Goal: Transaction & Acquisition: Purchase product/service

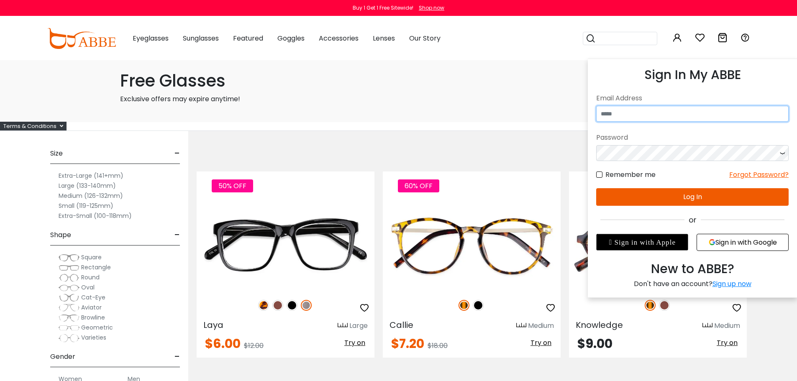
click at [662, 111] on input "email" at bounding box center [692, 114] width 192 height 16
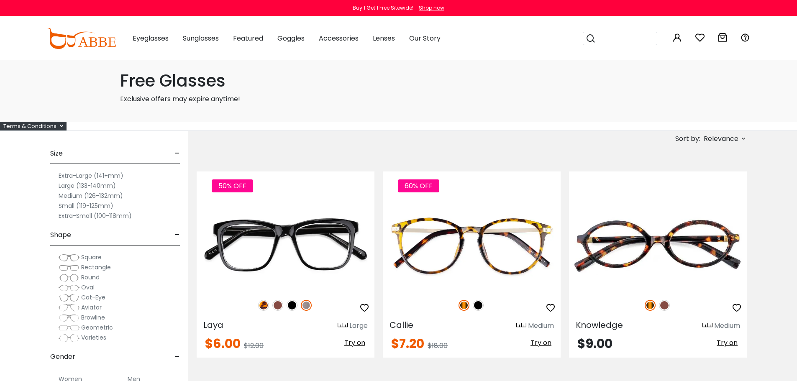
type input "**********"
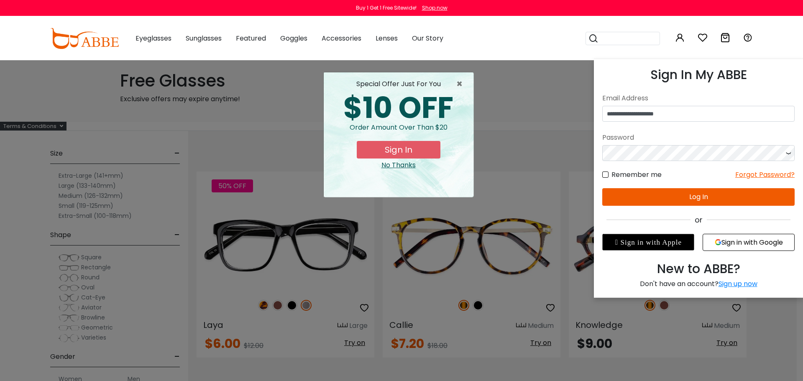
click at [791, 153] on icon at bounding box center [788, 153] width 8 height 16
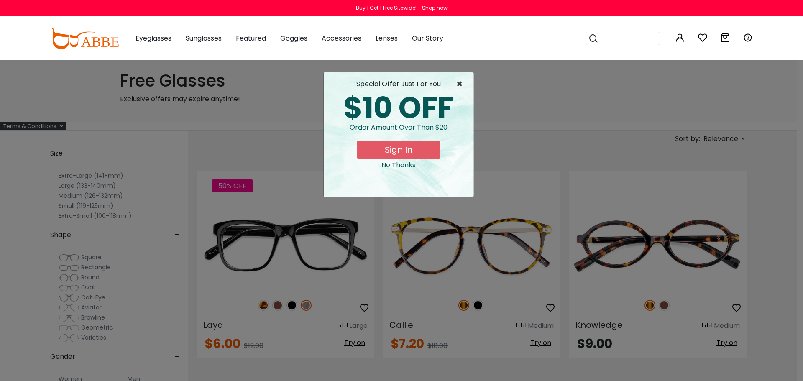
click at [459, 87] on span "×" at bounding box center [461, 84] width 10 height 10
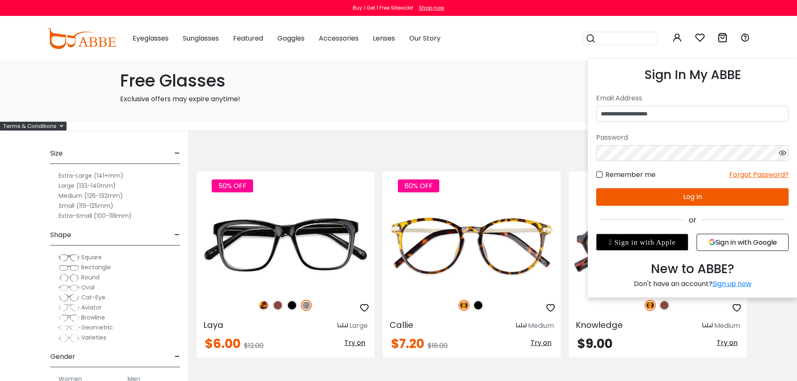
click at [675, 40] on icon at bounding box center [677, 38] width 10 height 10
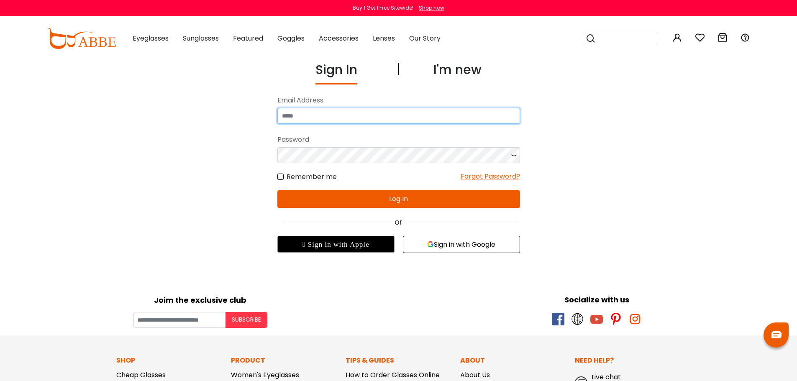
click at [344, 120] on input "email" at bounding box center [398, 116] width 243 height 16
type input "**********"
click at [396, 197] on button "Log In" at bounding box center [398, 199] width 243 height 18
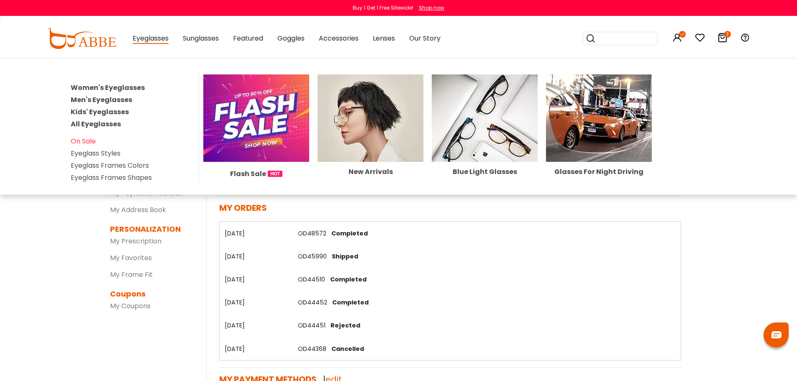
click at [151, 45] on div "Eyeglasses Women's Eyeglasses Men's Eyeglasses Kids' Eyeglasses All Eyeglasses …" at bounding box center [151, 39] width 36 height 42
click at [118, 89] on link "Women's Eyeglasses" at bounding box center [108, 88] width 74 height 10
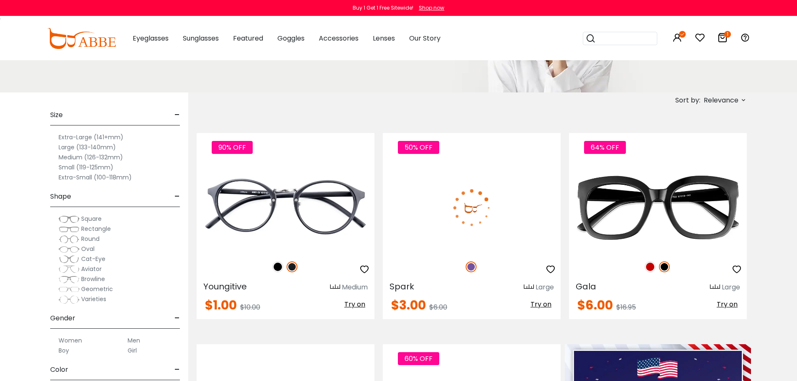
scroll to position [125, 0]
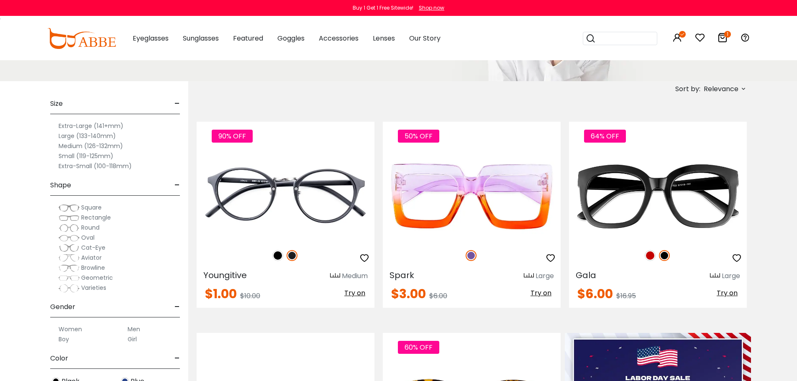
click at [725, 90] on span "Relevance" at bounding box center [720, 89] width 35 height 15
click at [682, 141] on label "Prices Low To High" at bounding box center [712, 143] width 60 height 10
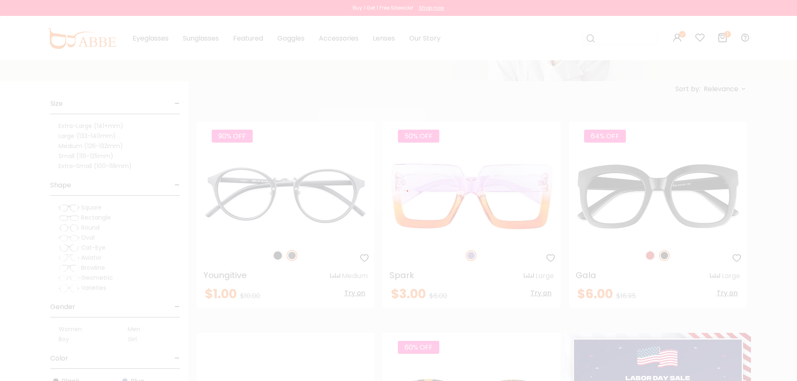
scroll to position [81, 0]
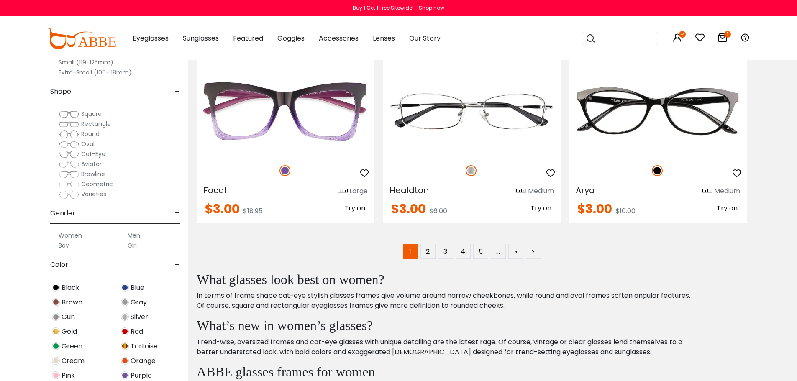
scroll to position [4265, 0]
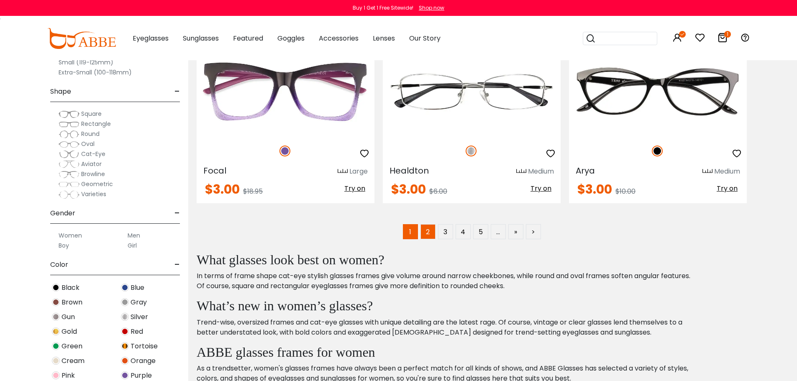
click at [426, 234] on link "2" at bounding box center [427, 231] width 15 height 15
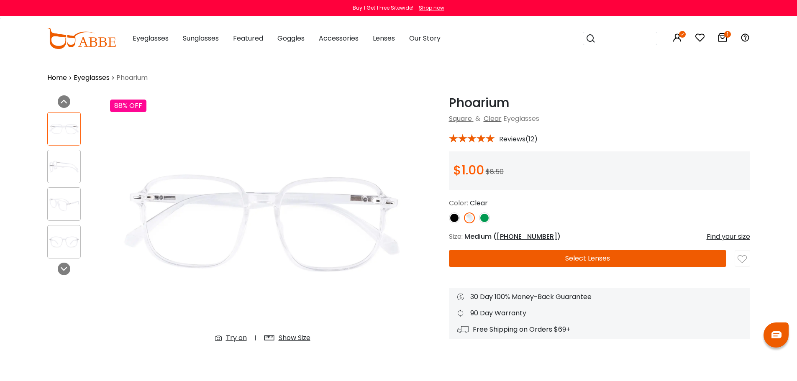
click at [595, 258] on button "Select Lenses" at bounding box center [587, 258] width 277 height 17
click at [452, 220] on img at bounding box center [454, 217] width 11 height 11
click at [458, 216] on img at bounding box center [454, 217] width 11 height 11
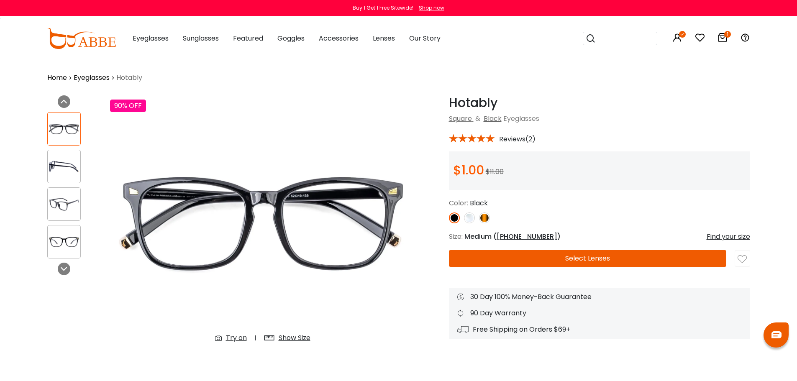
click at [465, 216] on img at bounding box center [469, 217] width 11 height 11
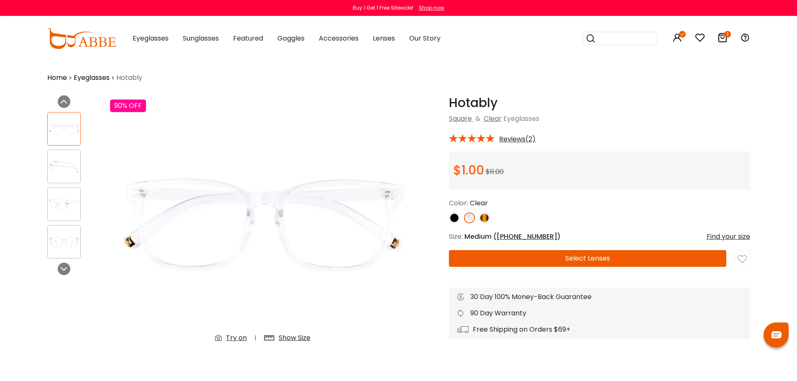
drag, startPoint x: 52, startPoint y: 152, endPoint x: 60, endPoint y: 157, distance: 9.6
click at [52, 152] on div at bounding box center [63, 166] width 33 height 33
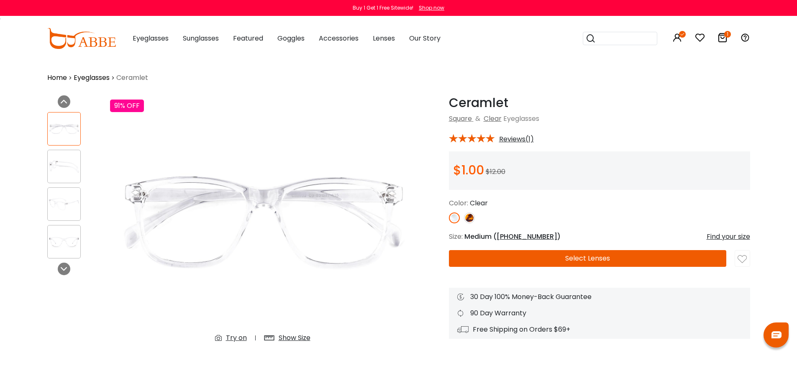
click at [61, 173] on img at bounding box center [64, 166] width 33 height 16
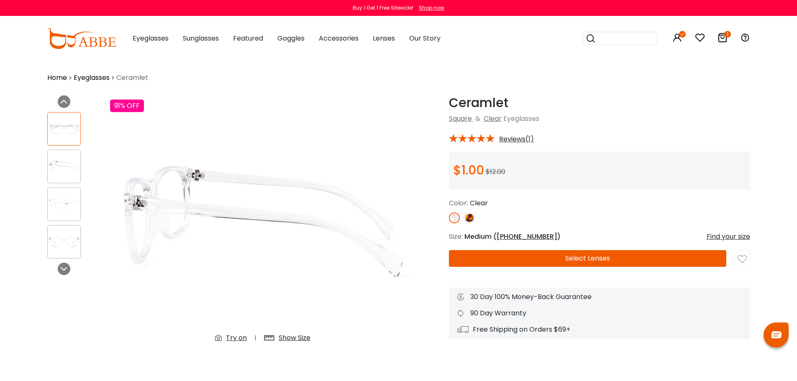
click at [69, 207] on img at bounding box center [64, 204] width 33 height 16
click at [65, 231] on div at bounding box center [63, 241] width 33 height 33
click at [467, 217] on img at bounding box center [469, 217] width 11 height 11
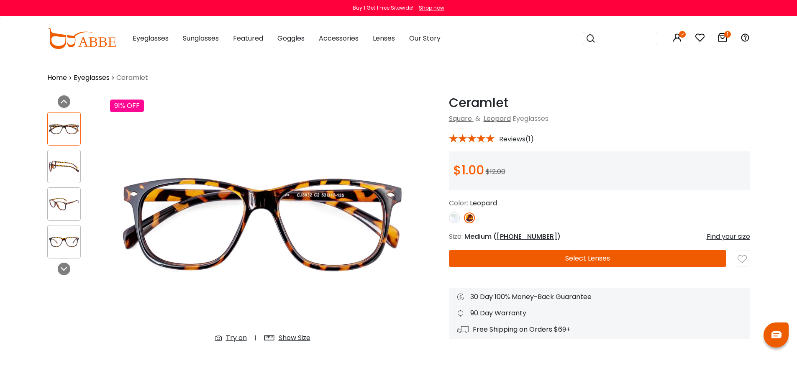
click at [454, 217] on img at bounding box center [454, 217] width 11 height 11
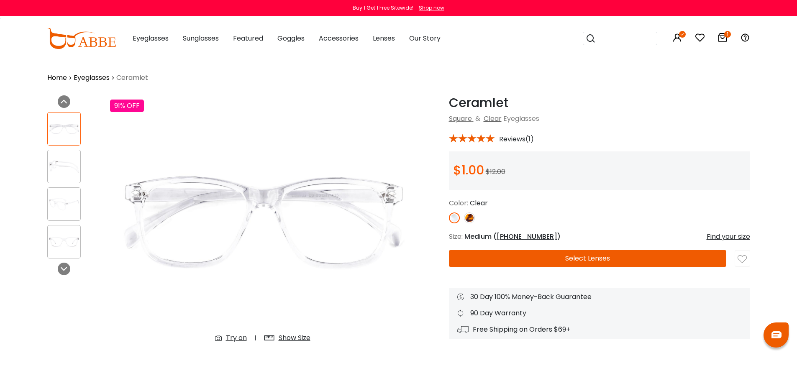
click at [543, 263] on button "Select Lenses" at bounding box center [587, 258] width 277 height 17
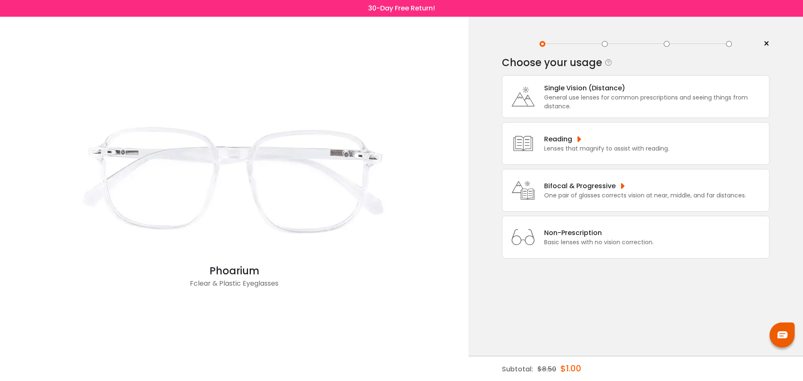
click at [598, 108] on div "General use lenses for common prescriptions and seeing things from distance." at bounding box center [654, 102] width 221 height 18
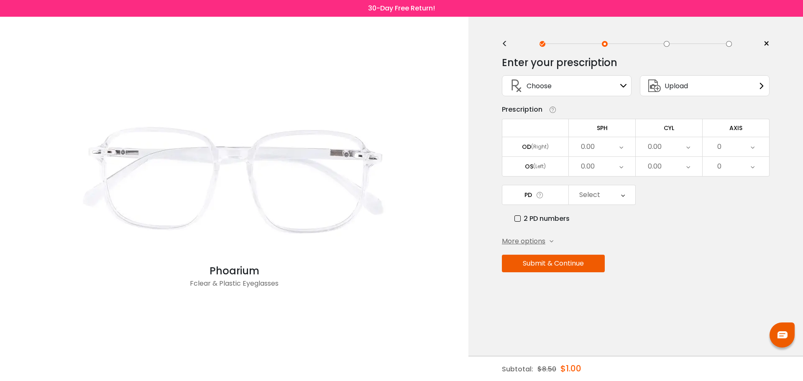
click at [571, 88] on div "Choose Sign In" at bounding box center [566, 86] width 120 height 20
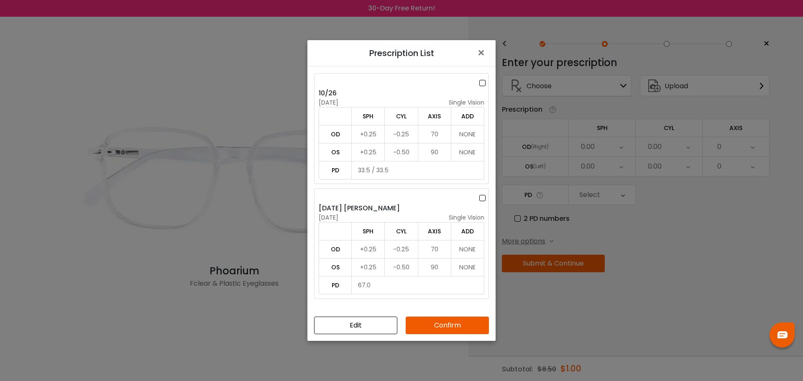
click at [480, 82] on label at bounding box center [483, 83] width 9 height 10
click at [453, 329] on button "Confirm" at bounding box center [447, 326] width 83 height 18
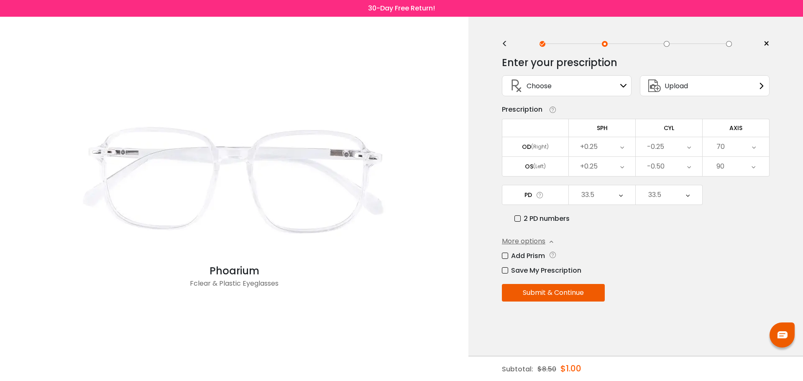
click at [563, 294] on button "Submit & Continue" at bounding box center [553, 293] width 103 height 18
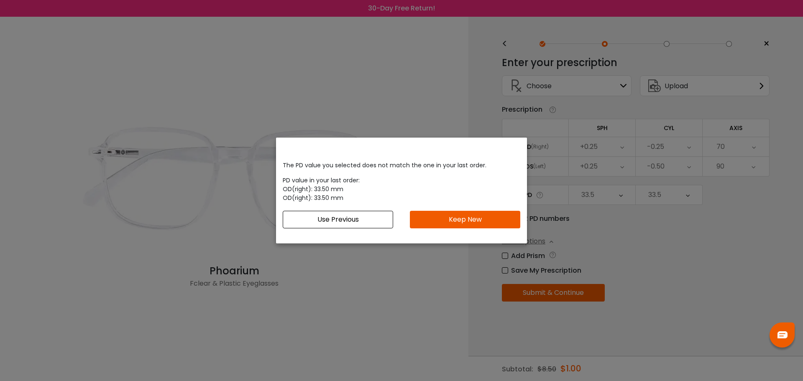
click at [434, 223] on button "Keep New" at bounding box center [465, 220] width 110 height 18
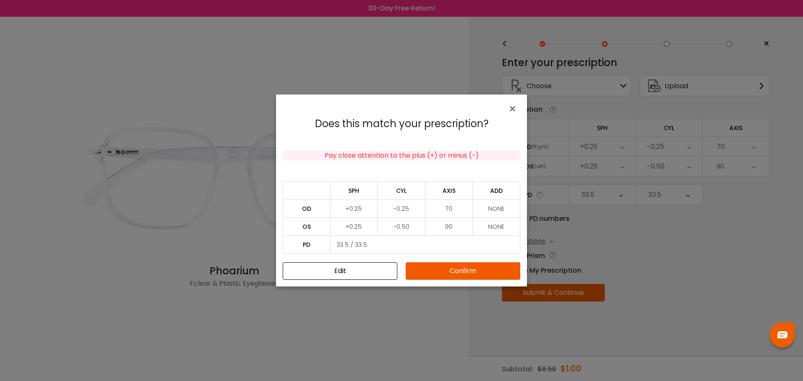
click at [446, 271] on button "Confirm" at bounding box center [463, 271] width 115 height 18
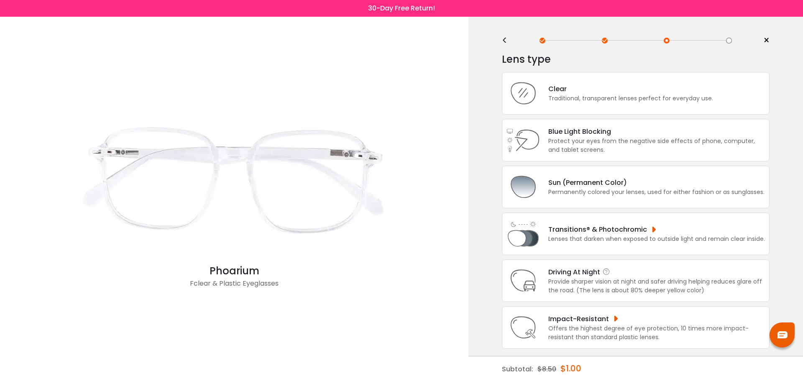
scroll to position [5, 0]
click at [618, 95] on div "Traditional, transparent lenses perfect for everyday use." at bounding box center [630, 97] width 165 height 9
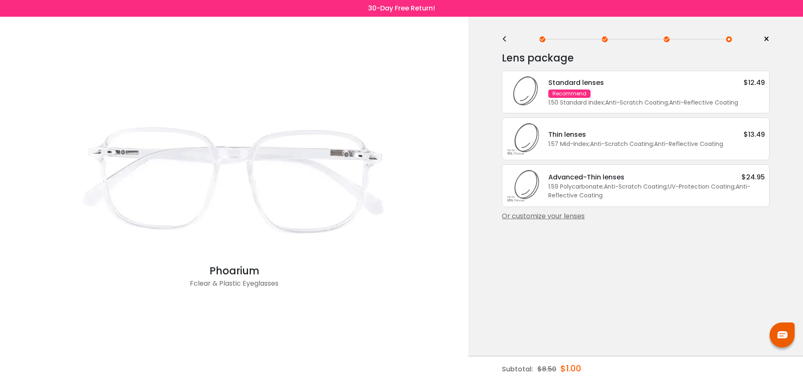
scroll to position [0, 0]
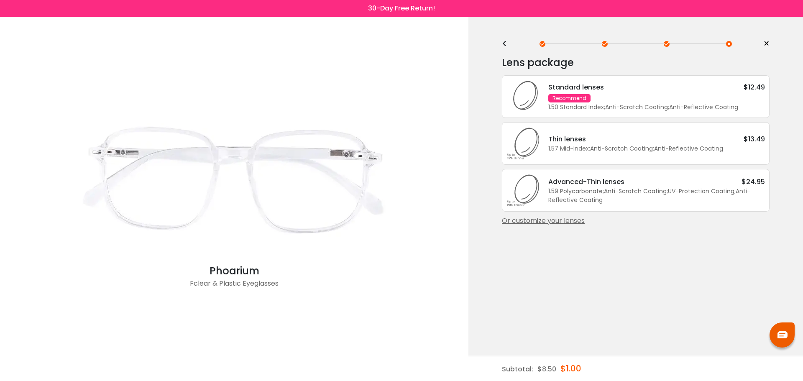
click at [637, 94] on div "Standard lenses $12.49 Recommend 1.50 Standard Index ; Anti-Scratch Coating ; A…" at bounding box center [652, 97] width 225 height 30
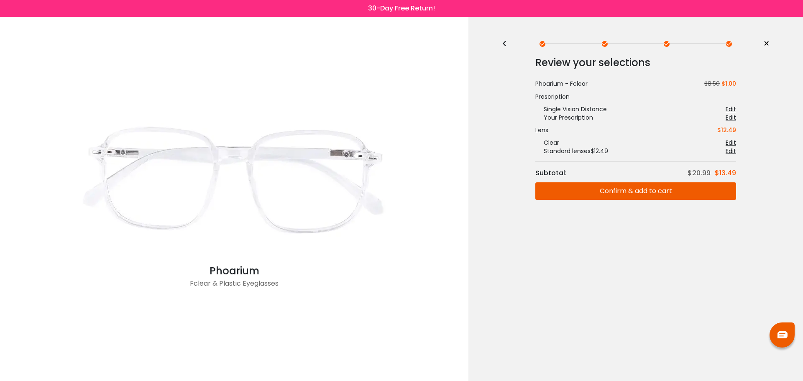
click at [640, 191] on button "Confirm & add to cart" at bounding box center [635, 191] width 201 height 18
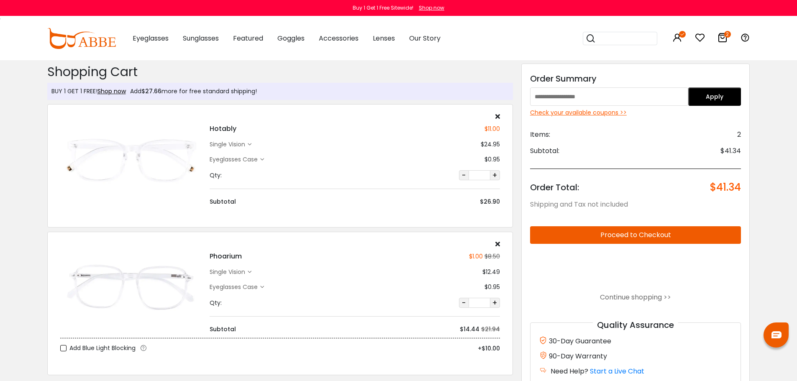
click at [496, 117] on icon at bounding box center [497, 116] width 5 height 7
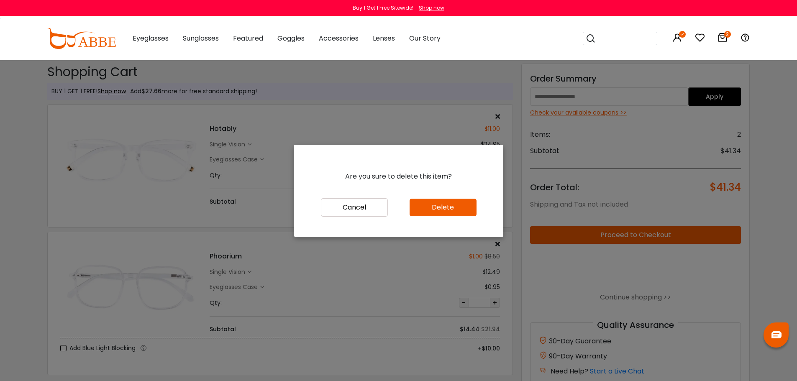
click at [435, 209] on button "Delete" at bounding box center [442, 208] width 67 height 18
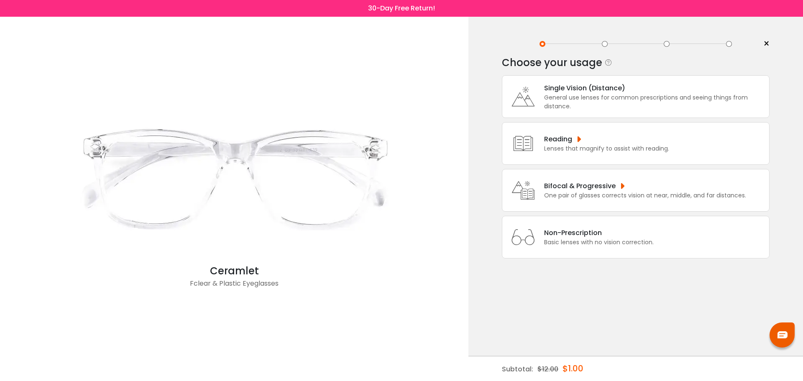
click at [617, 98] on div "General use lenses for common prescriptions and seeing things from distance." at bounding box center [654, 102] width 221 height 18
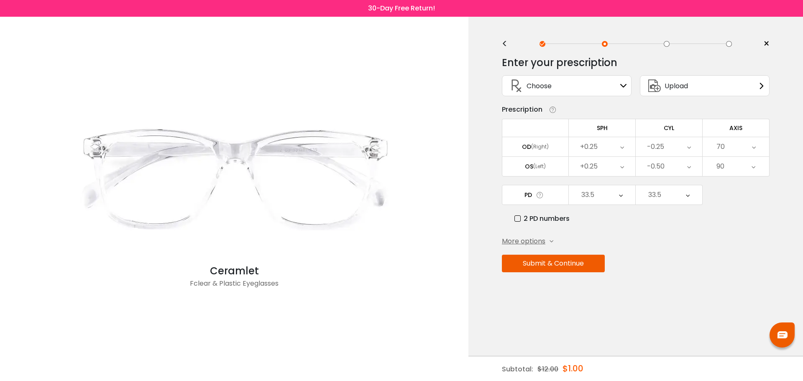
click at [583, 85] on div "Choose Sign In" at bounding box center [566, 86] width 120 height 20
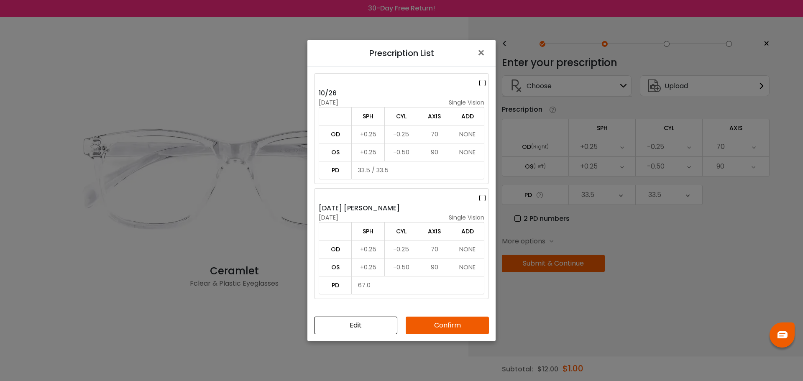
click at [480, 84] on label at bounding box center [483, 83] width 9 height 10
click at [455, 322] on button "Confirm" at bounding box center [447, 326] width 83 height 18
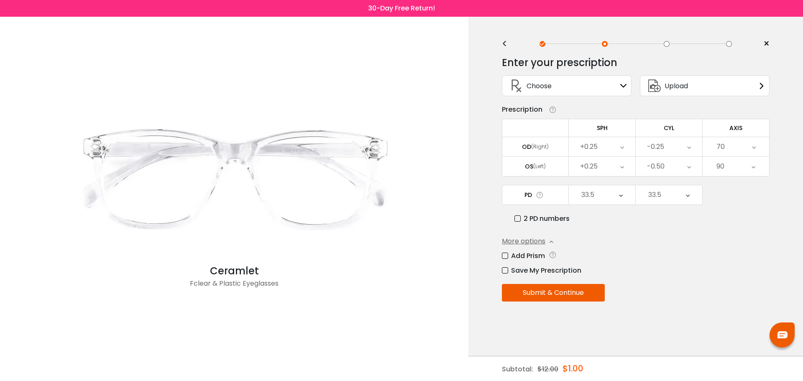
click at [572, 292] on button "Submit & Continue" at bounding box center [553, 293] width 103 height 18
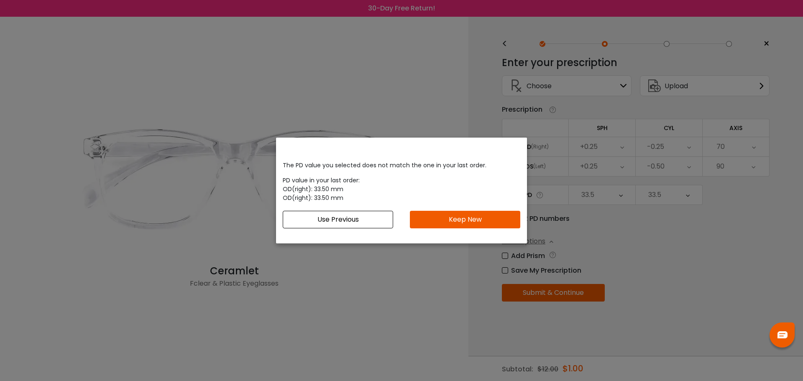
click at [446, 206] on div "The PD value you selected does not match the one in your last order. PD value i…" at bounding box center [401, 194] width 251 height 81
click at [452, 219] on button "Keep New" at bounding box center [465, 220] width 110 height 18
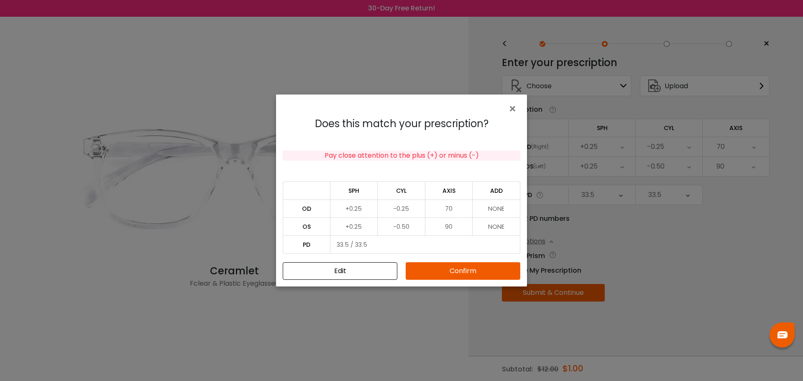
click at [445, 269] on button "Confirm" at bounding box center [463, 271] width 115 height 18
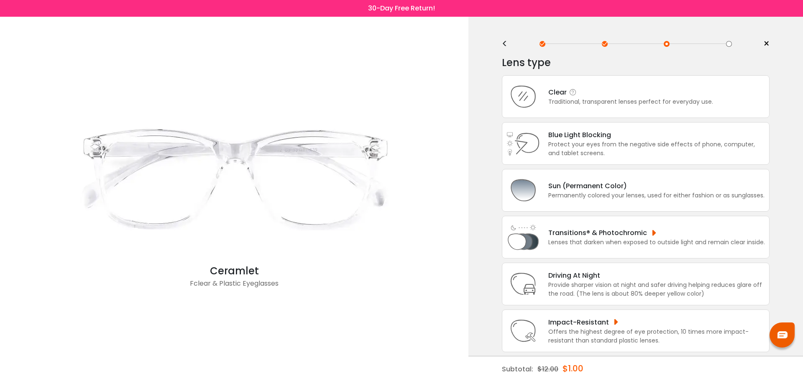
click at [570, 98] on div "Traditional, transparent lenses perfect for everyday use." at bounding box center [630, 101] width 165 height 9
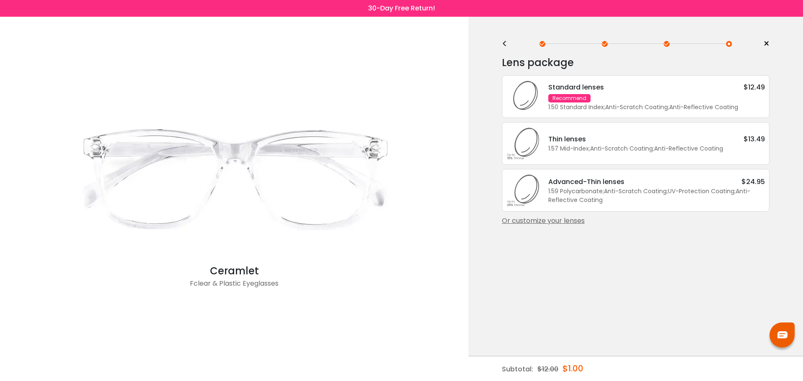
click at [582, 105] on div "1.50 Standard Index ; Anti-Scratch Coating ; Anti-Reflective Coating ;" at bounding box center [656, 107] width 217 height 9
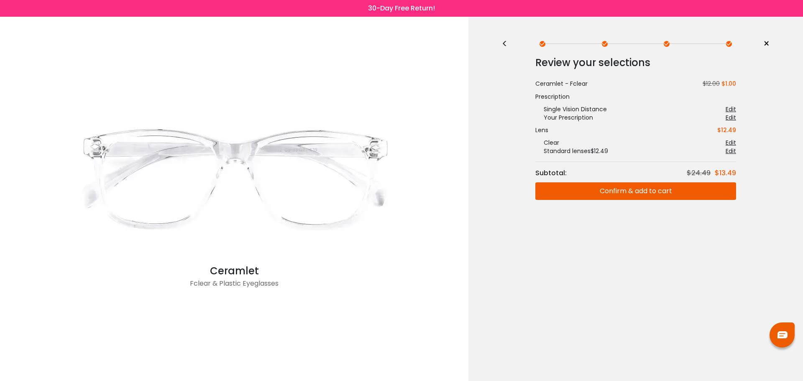
click at [606, 189] on button "Confirm & add to cart" at bounding box center [635, 191] width 201 height 18
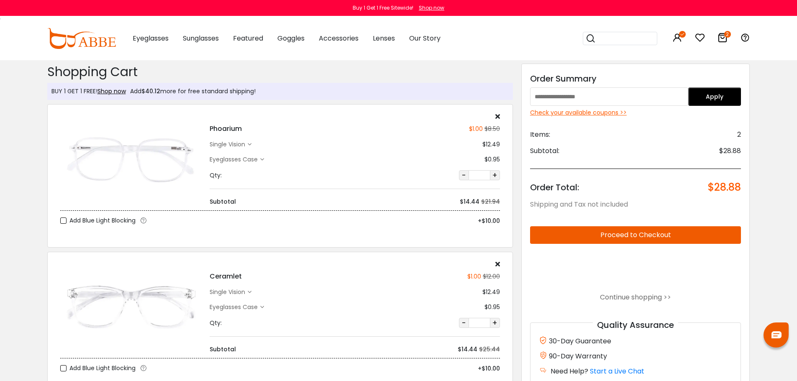
click at [723, 39] on icon at bounding box center [722, 38] width 10 height 10
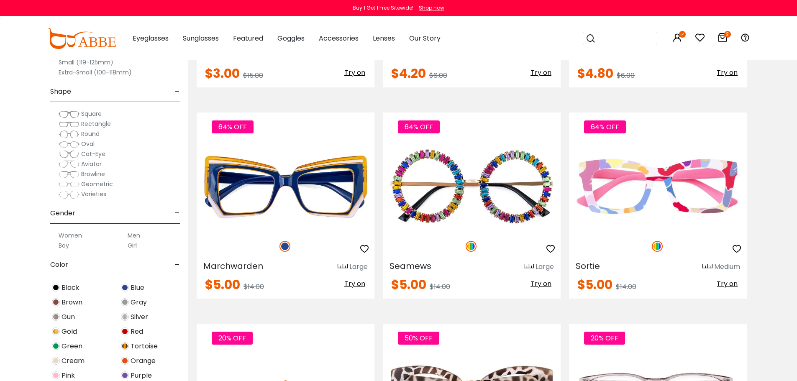
scroll to position [1589, 0]
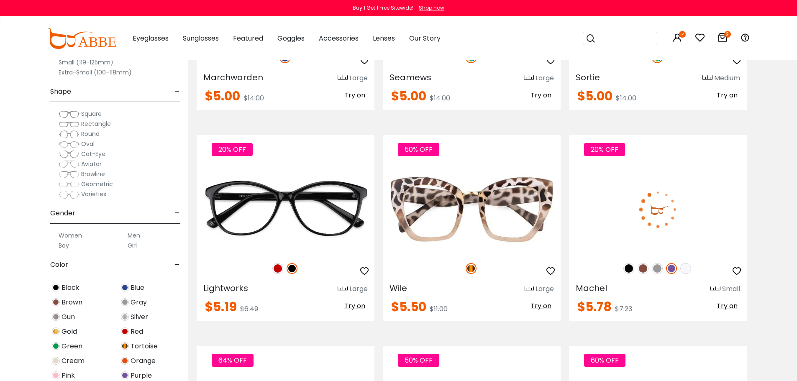
click at [705, 219] on img at bounding box center [658, 209] width 178 height 89
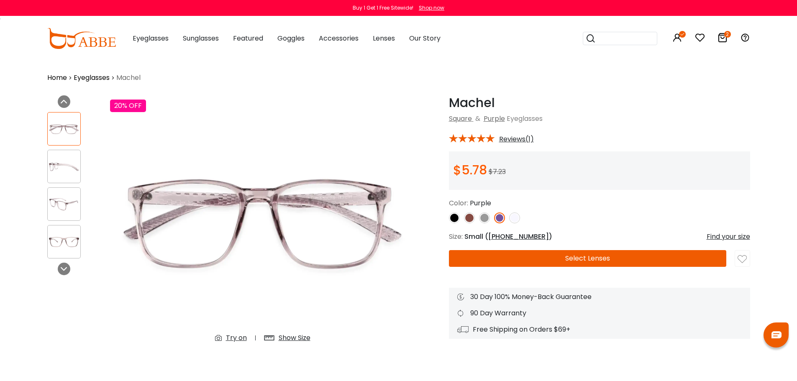
click at [74, 162] on img at bounding box center [64, 166] width 33 height 16
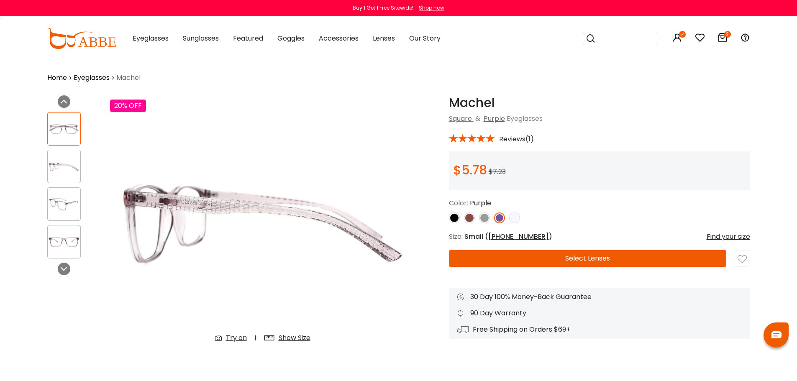
click at [71, 199] on img at bounding box center [64, 204] width 33 height 16
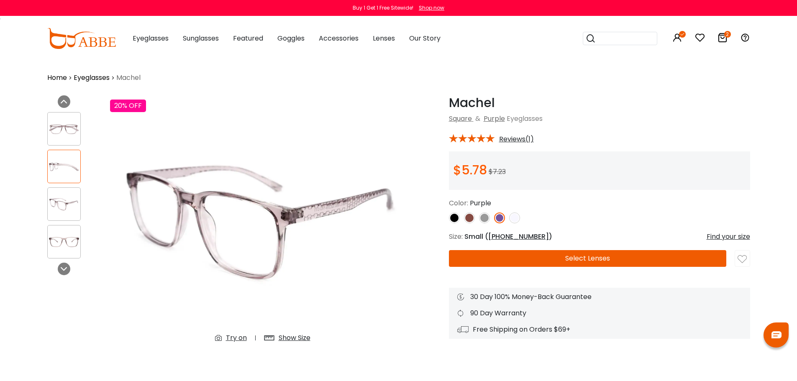
click at [69, 231] on div at bounding box center [63, 241] width 33 height 33
click at [63, 122] on img at bounding box center [64, 129] width 33 height 16
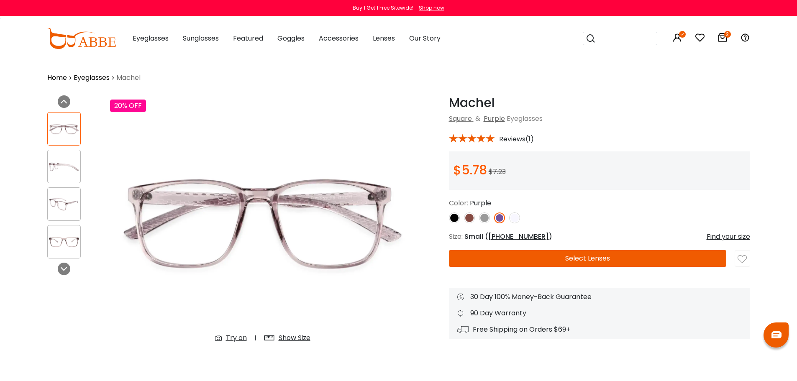
click at [470, 218] on img at bounding box center [469, 217] width 11 height 11
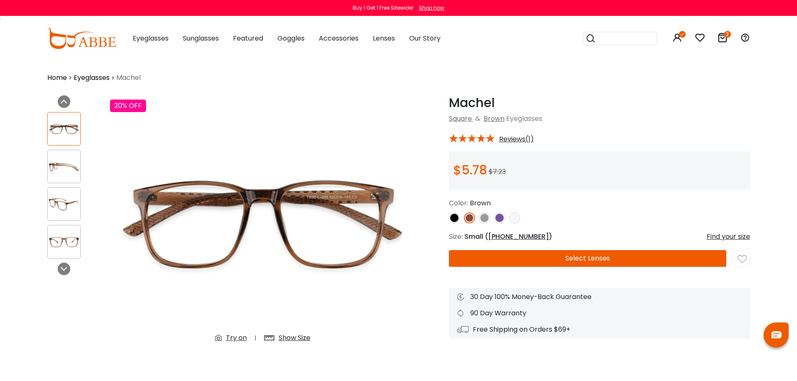
click at [481, 220] on img at bounding box center [484, 217] width 11 height 11
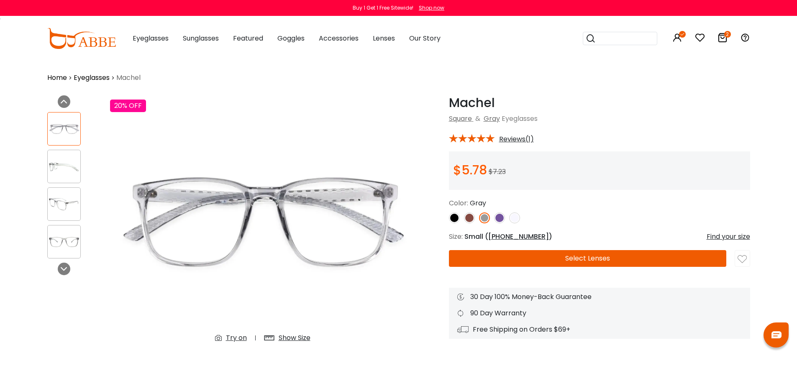
click at [459, 221] on link at bounding box center [454, 217] width 11 height 11
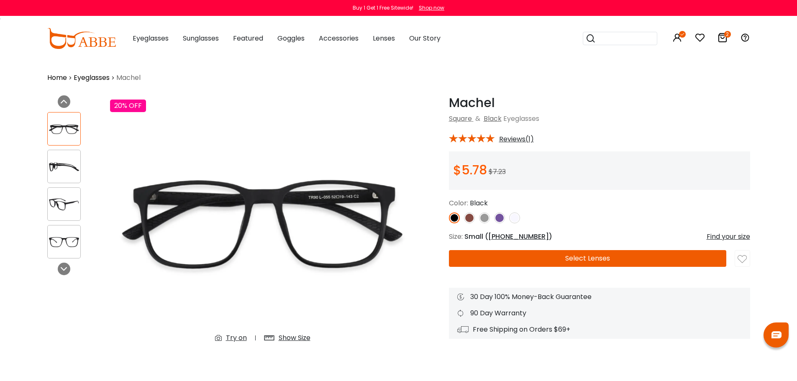
click at [486, 223] on img at bounding box center [484, 217] width 11 height 11
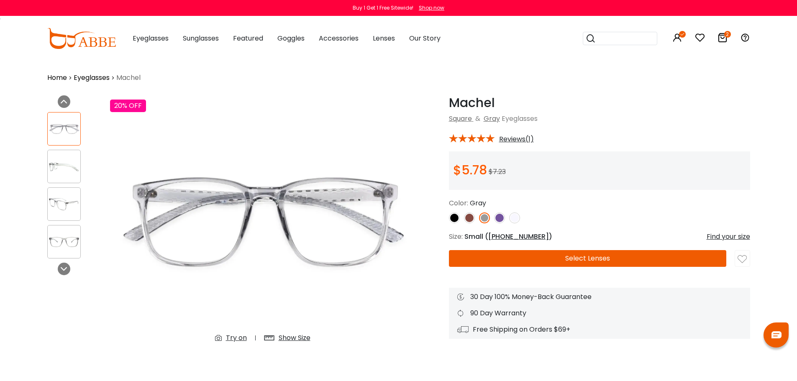
click at [511, 218] on img at bounding box center [514, 217] width 11 height 11
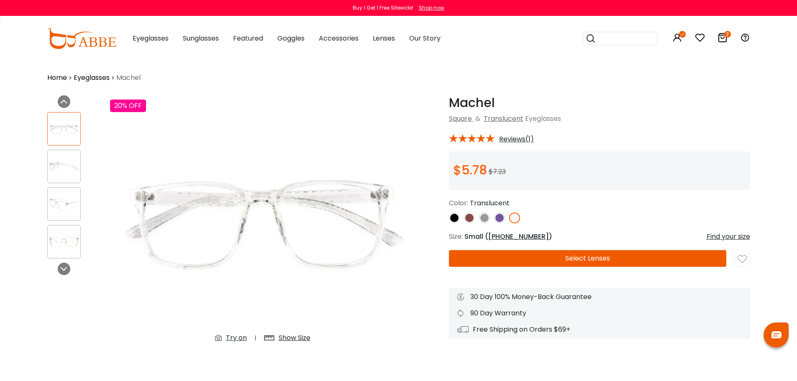
click at [487, 219] on img at bounding box center [484, 217] width 11 height 11
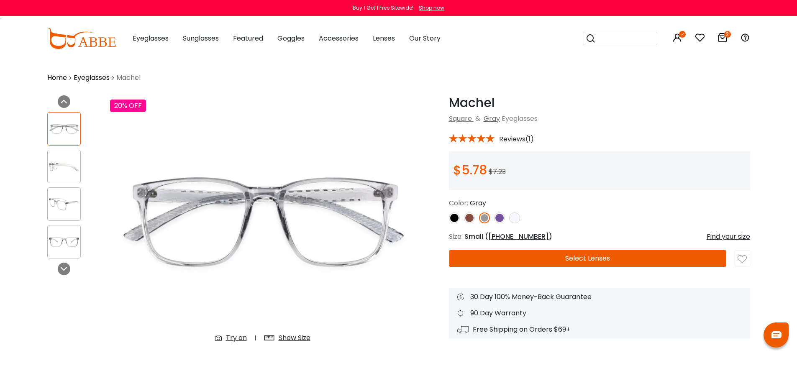
click at [644, 255] on button "Select Lenses" at bounding box center [587, 258] width 277 height 17
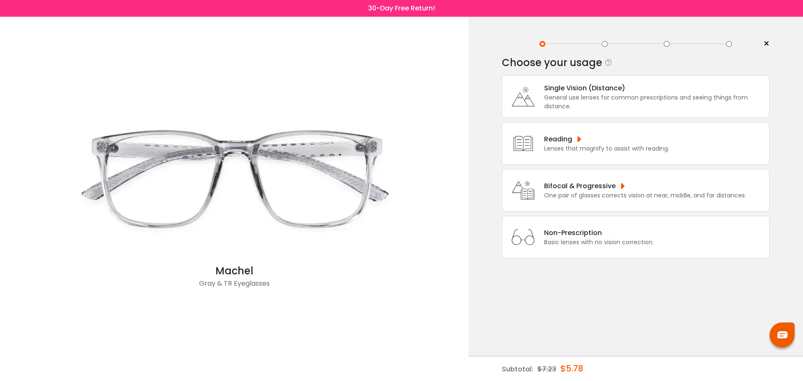
click at [554, 93] on div "General use lenses for common prescriptions and seeing things from distance." at bounding box center [654, 102] width 221 height 18
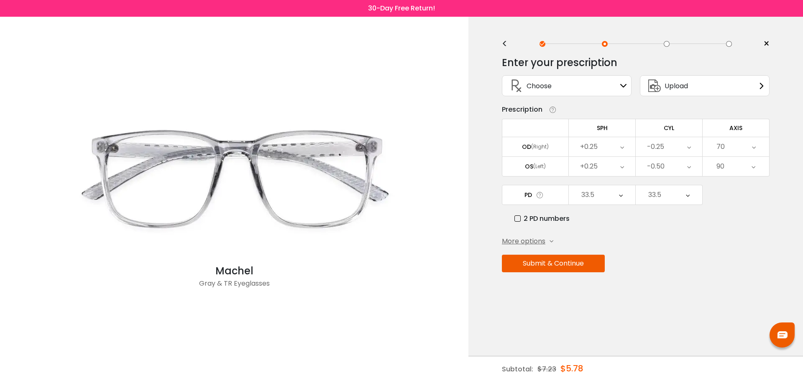
click at [590, 91] on div "Choose Sign In" at bounding box center [566, 86] width 120 height 20
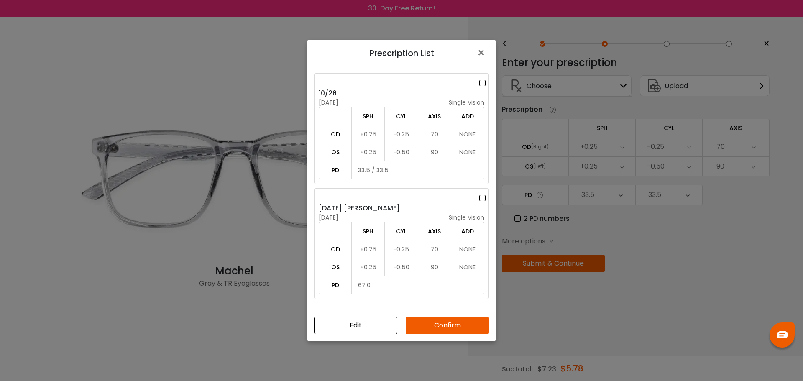
drag, startPoint x: 609, startPoint y: 227, endPoint x: 607, endPoint y: 240, distance: 13.2
click at [610, 227] on div "Prescription List × 10/26 [DATE] single vision SPH CYL AXIS ADD OD +0.25 -0.25 …" at bounding box center [401, 190] width 803 height 381
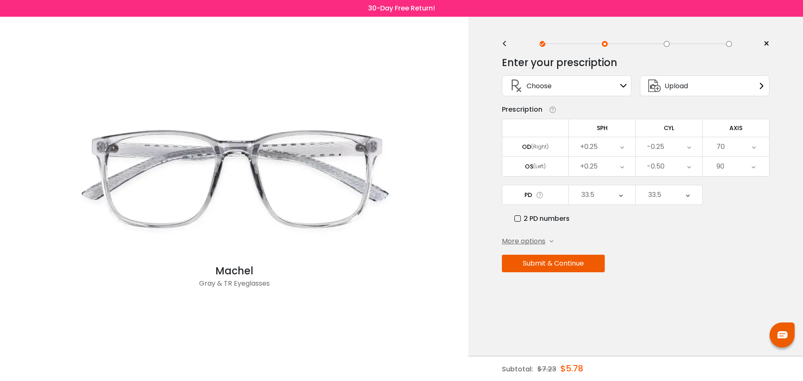
click at [580, 260] on button "Submit & Continue" at bounding box center [553, 264] width 103 height 18
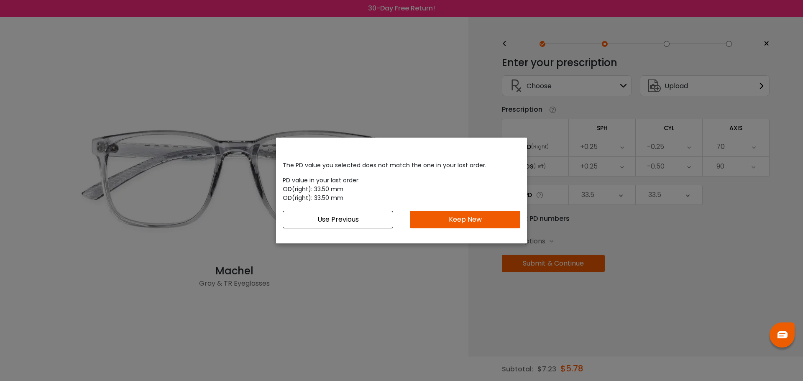
click at [485, 226] on button "Keep New" at bounding box center [465, 220] width 110 height 18
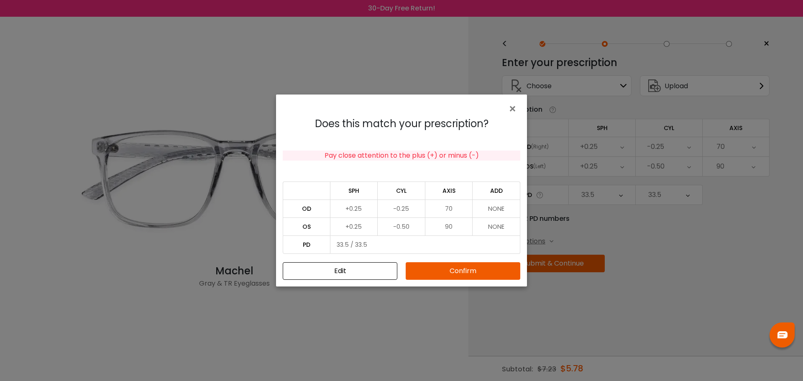
click at [484, 273] on button "Confirm" at bounding box center [463, 271] width 115 height 18
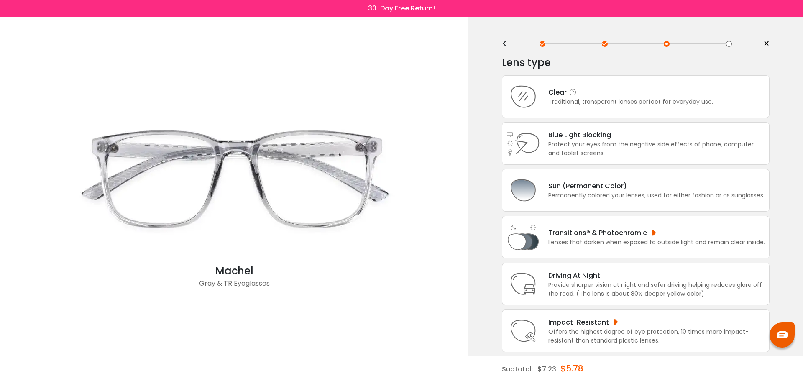
click at [623, 106] on div "Clear Traditional, transparent lenses perfect for everyday use." at bounding box center [636, 96] width 268 height 43
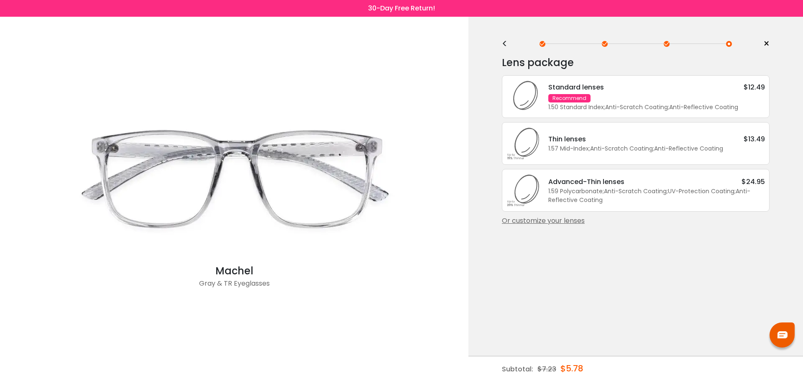
click at [618, 106] on div "1.50 Standard Index ; Anti-Scratch Coating ; Anti-Reflective Coating ;" at bounding box center [656, 107] width 217 height 9
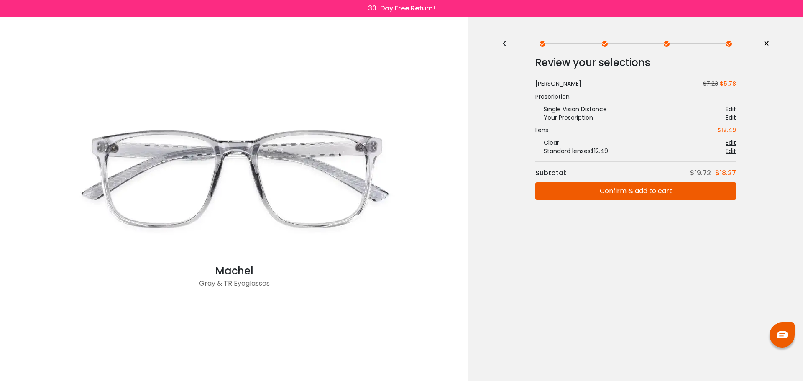
click at [676, 189] on button "Confirm & add to cart" at bounding box center [635, 191] width 201 height 18
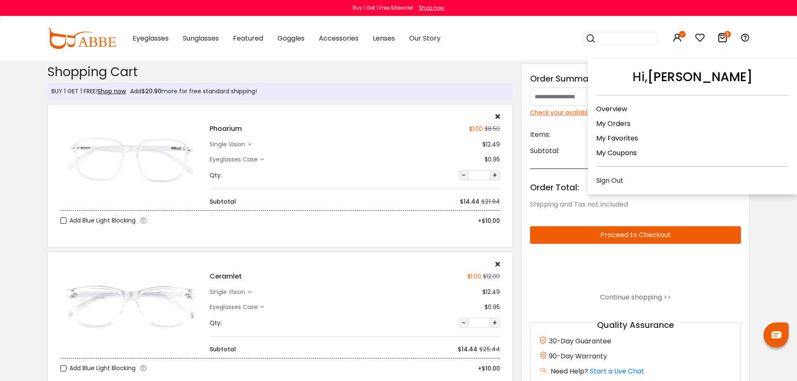
click at [679, 37] on icon at bounding box center [682, 34] width 7 height 7
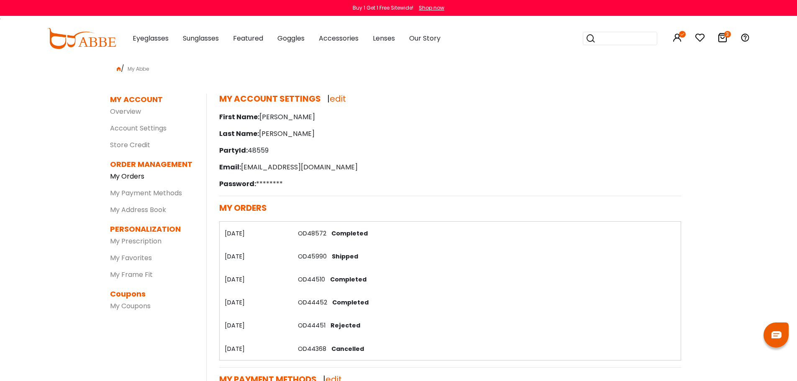
click at [135, 179] on link "My Orders" at bounding box center [127, 176] width 34 height 10
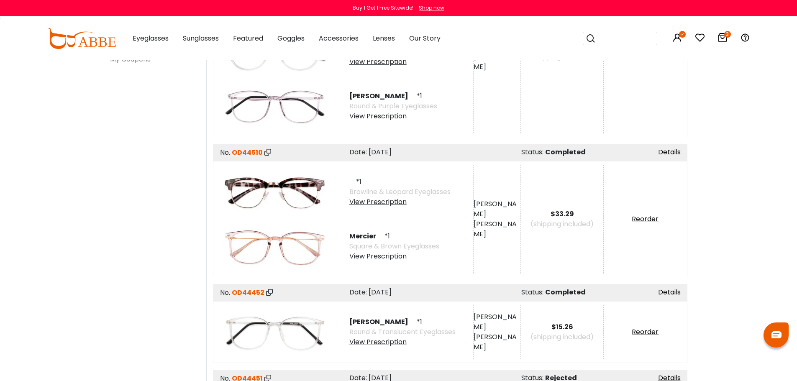
scroll to position [251, 0]
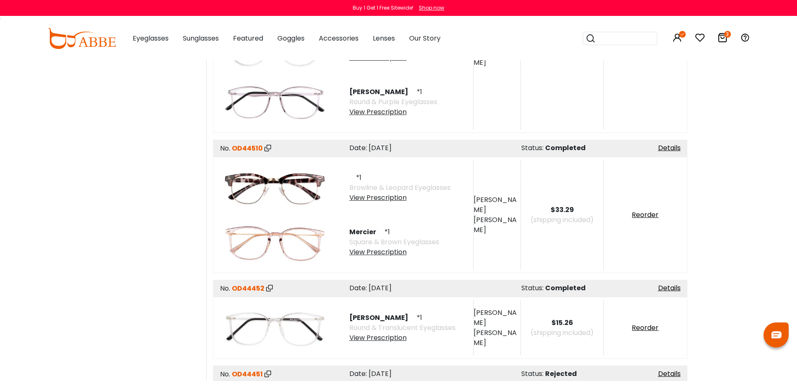
click at [293, 245] on img at bounding box center [274, 242] width 109 height 54
click at [367, 234] on span "Mercier" at bounding box center [365, 232] width 33 height 10
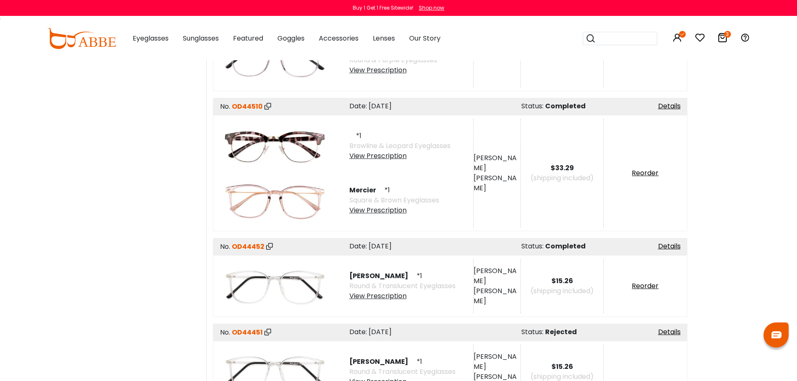
click at [309, 195] on img at bounding box center [274, 200] width 109 height 54
click at [672, 107] on link "Details" at bounding box center [669, 106] width 23 height 10
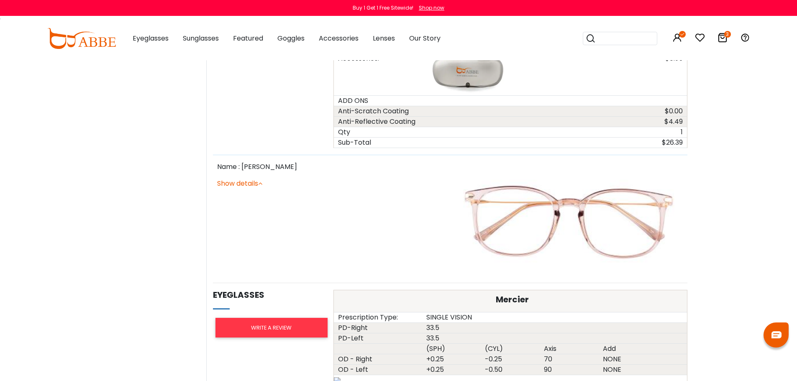
scroll to position [627, 0]
click at [245, 186] on link "Show details" at bounding box center [239, 184] width 45 height 10
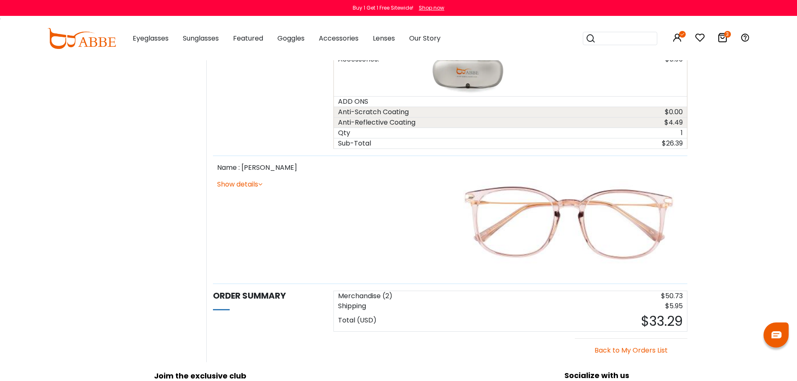
click at [245, 186] on link "Show details" at bounding box center [239, 184] width 45 height 10
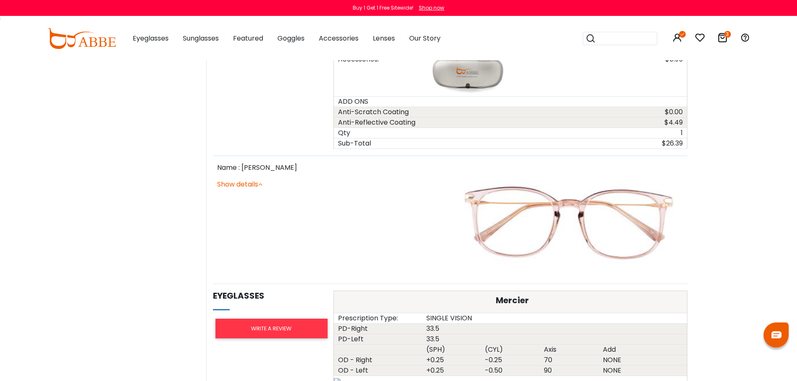
click at [583, 214] on img at bounding box center [568, 220] width 229 height 115
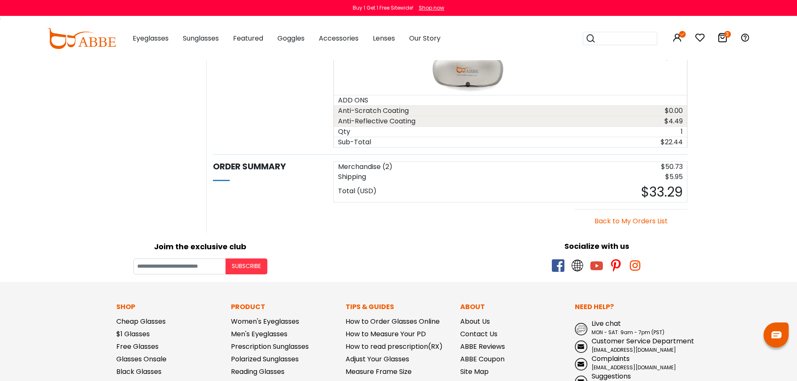
scroll to position [794, 0]
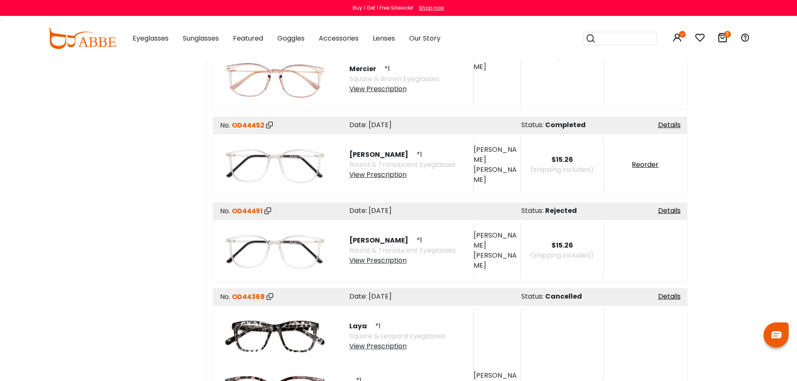
scroll to position [418, 0]
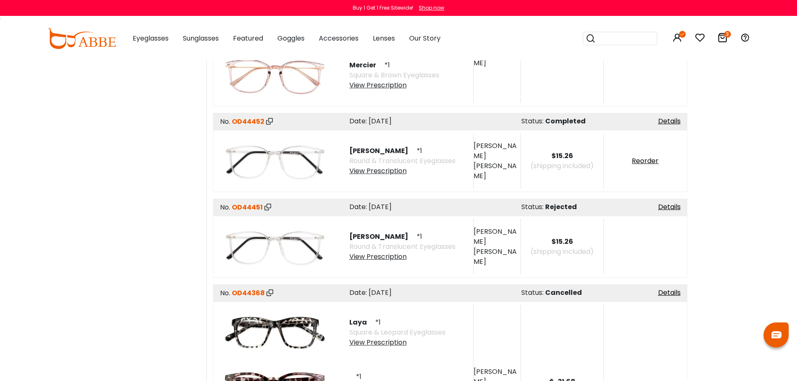
click at [359, 152] on span "Leah" at bounding box center [382, 151] width 66 height 10
click at [664, 124] on link "Details" at bounding box center [669, 121] width 23 height 10
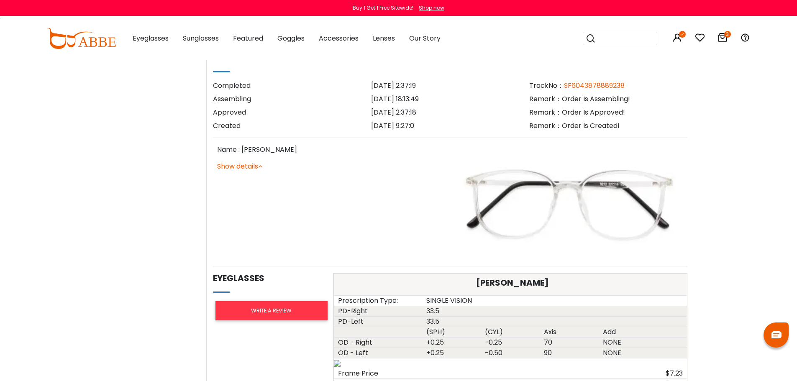
scroll to position [293, 0]
click at [557, 194] on img at bounding box center [568, 201] width 229 height 115
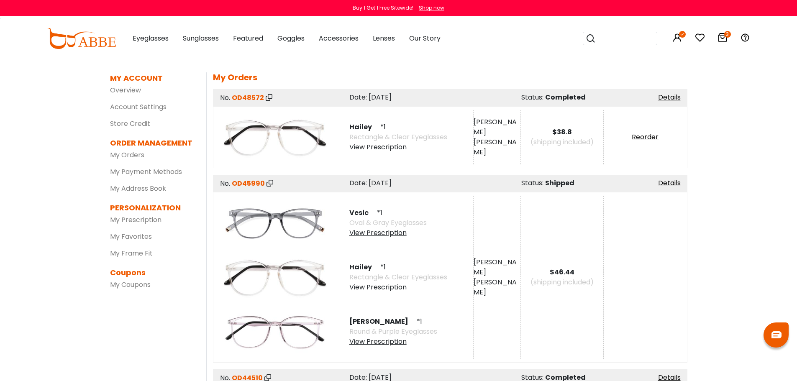
scroll to position [42, 0]
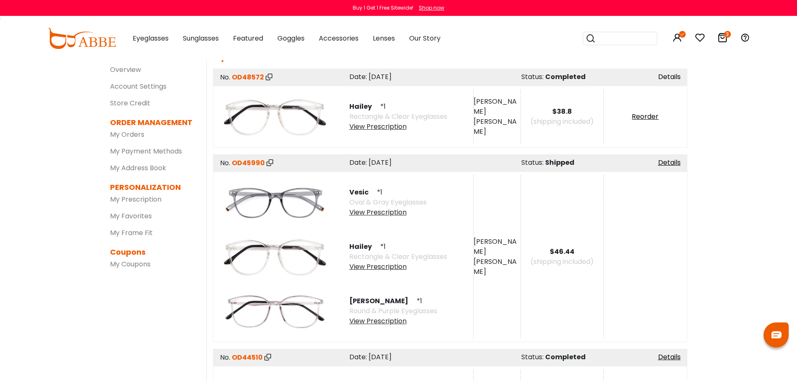
click at [667, 78] on link "Details" at bounding box center [669, 77] width 23 height 10
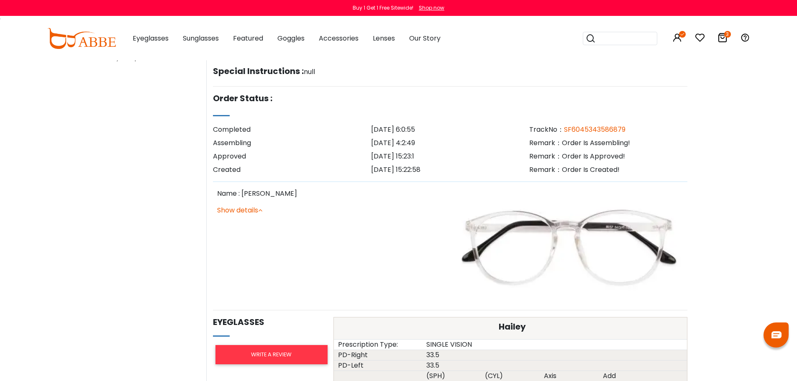
scroll to position [251, 0]
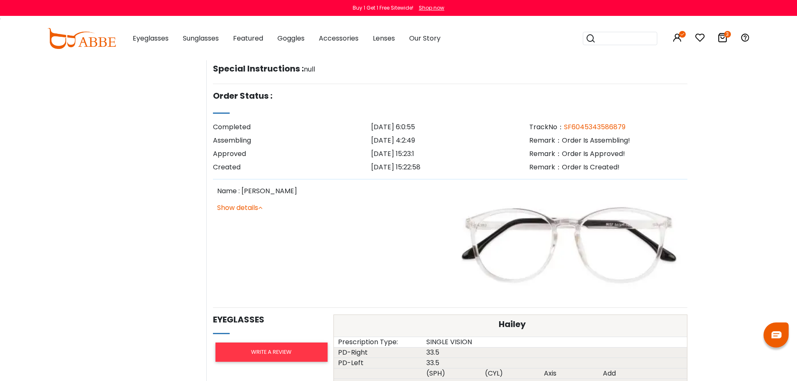
click at [544, 228] on img at bounding box center [568, 243] width 229 height 115
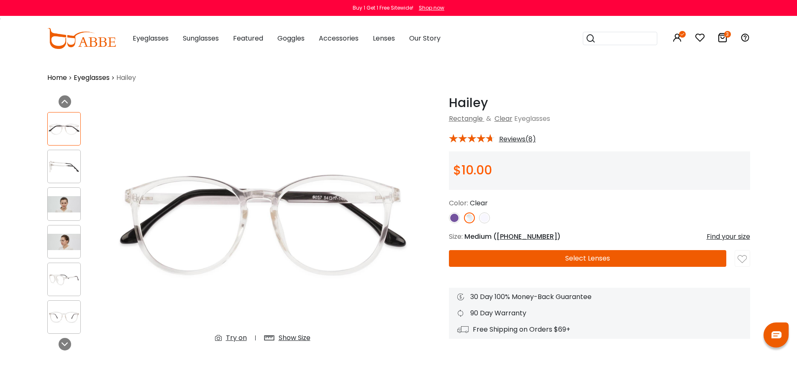
click at [456, 218] on img at bounding box center [454, 217] width 11 height 11
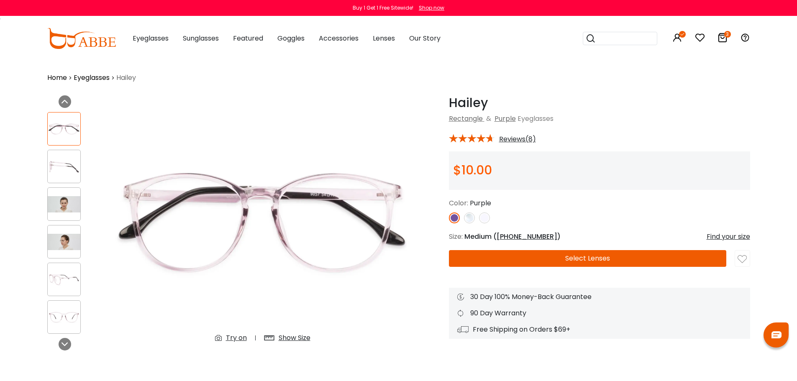
click at [61, 267] on div at bounding box center [63, 279] width 33 height 33
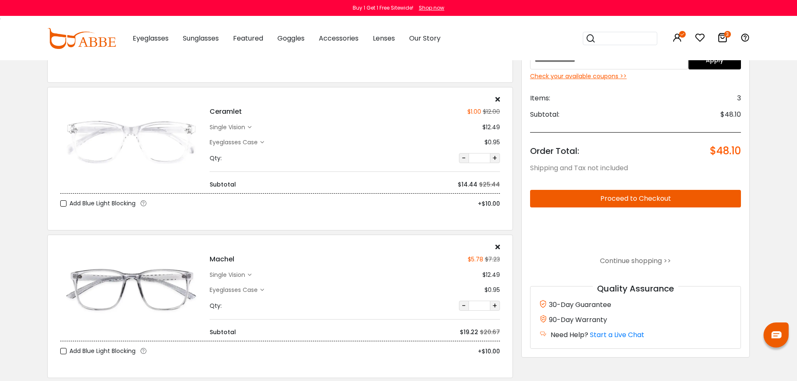
scroll to position [167, 0]
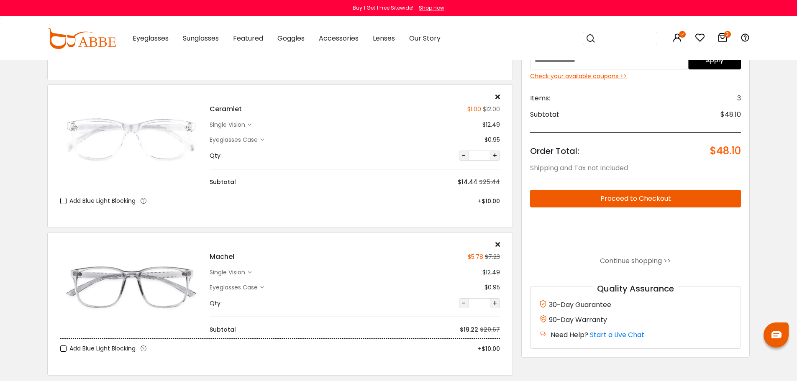
click at [497, 245] on icon at bounding box center [497, 244] width 5 height 7
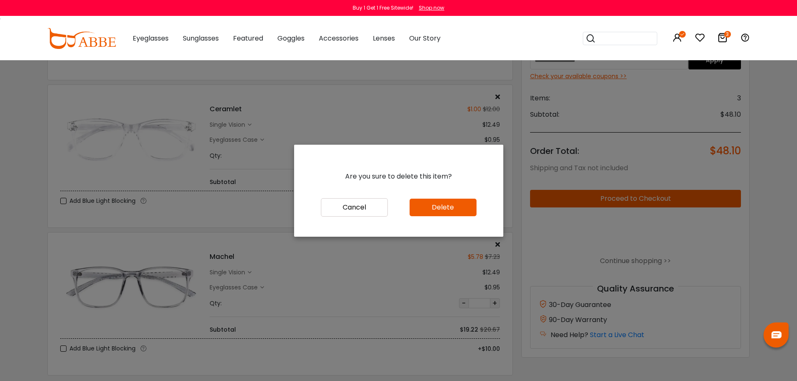
click at [435, 210] on button "Delete" at bounding box center [442, 208] width 67 height 18
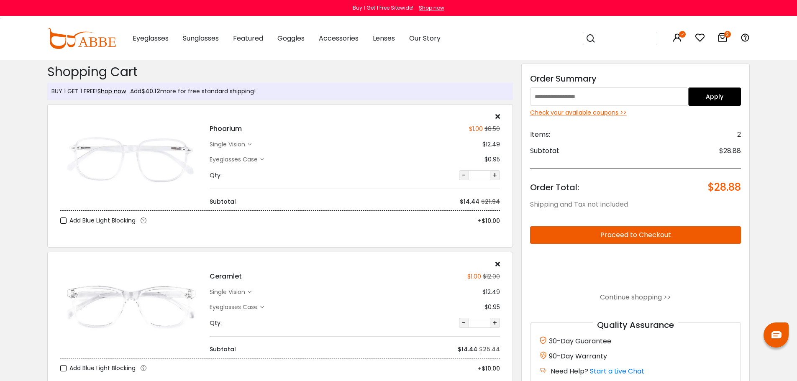
click at [497, 119] on icon at bounding box center [497, 116] width 5 height 7
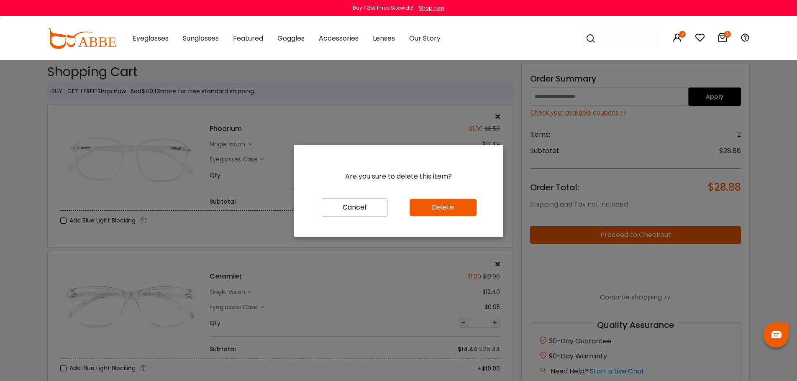
click at [448, 207] on button "Delete" at bounding box center [442, 208] width 67 height 18
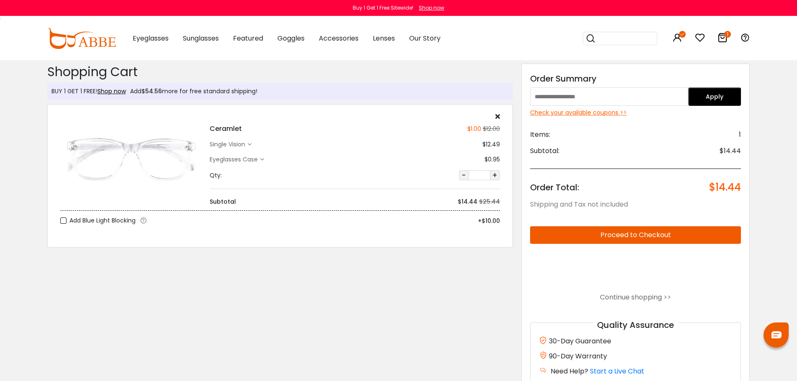
click at [612, 230] on button "Proceed to Checkout" at bounding box center [635, 235] width 211 height 18
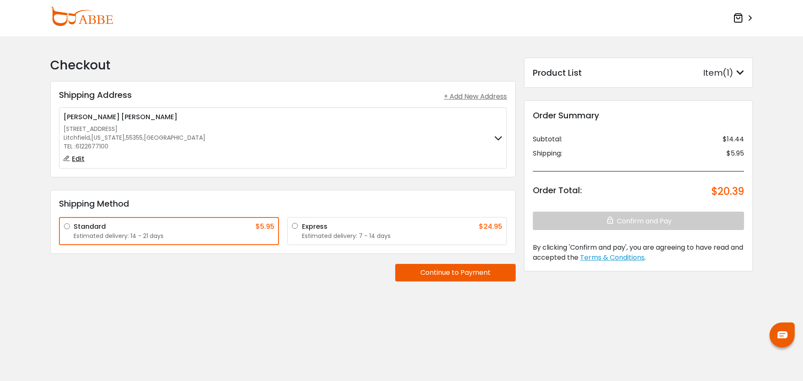
click at [471, 273] on button "Continue to Payment" at bounding box center [455, 273] width 120 height 18
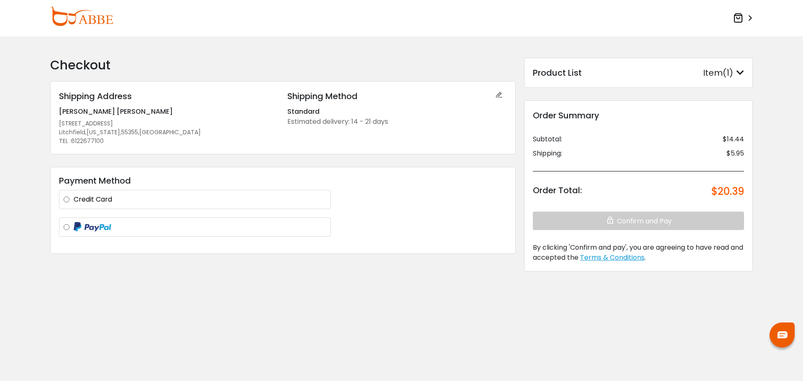
click at [126, 199] on label "Credit Card" at bounding box center [200, 199] width 253 height 10
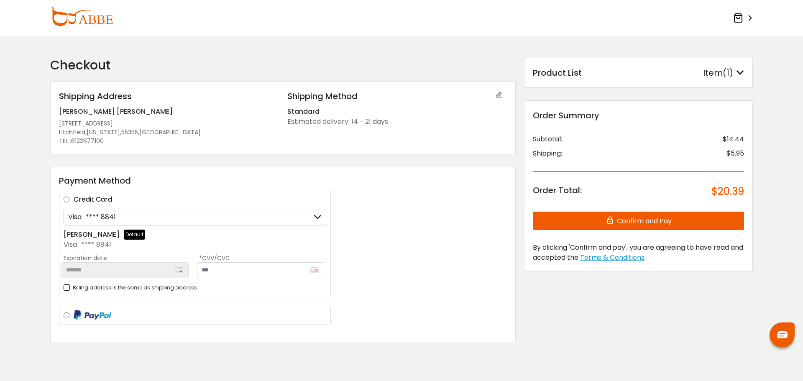
click at [161, 222] on div "Visa **** 8841" at bounding box center [195, 217] width 263 height 17
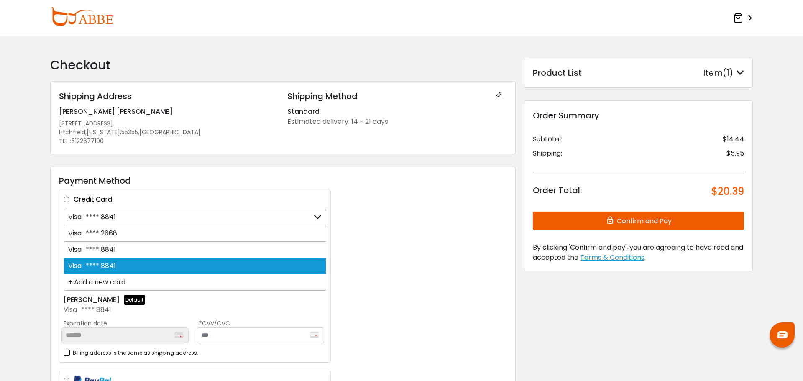
click at [196, 222] on div "Visa **** 8841" at bounding box center [195, 217] width 263 height 17
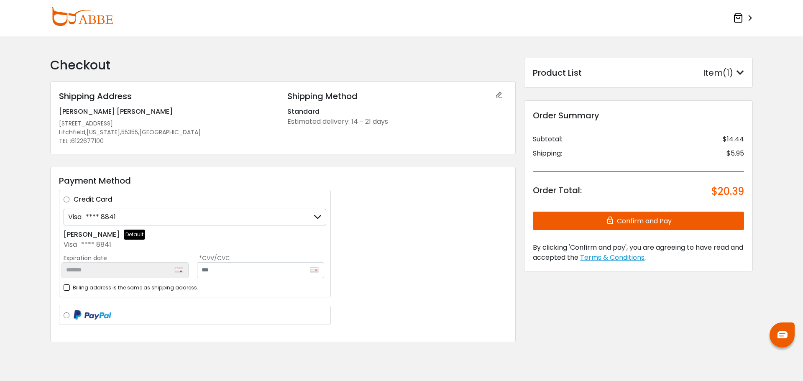
click at [703, 61] on div "Product List Item(1) Product List × Ceramlet Fclear Medium single vision Qty: 1…" at bounding box center [638, 73] width 229 height 30
